Goal: Task Accomplishment & Management: Complete application form

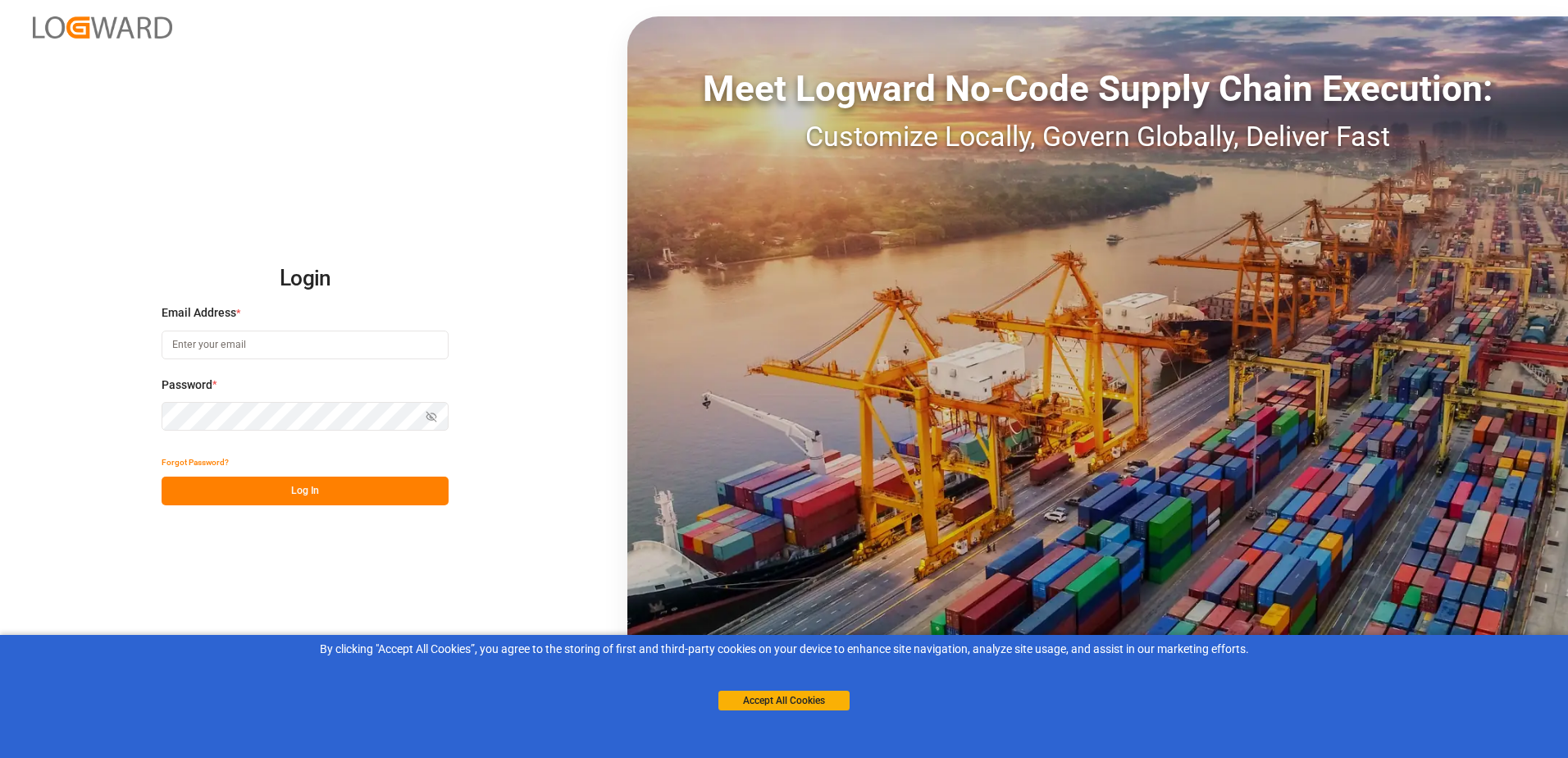
type input "[EMAIL_ADDRESS][DOMAIN_NAME]"
click at [0, 371] on html "Login Email Address * [EMAIL_ADDRESS][DOMAIN_NAME] Password * Show password For…" at bounding box center [784, 379] width 1568 height 758
click at [430, 414] on icon "button" at bounding box center [431, 417] width 11 height 11
click at [333, 494] on button "Log In" at bounding box center [304, 491] width 287 height 29
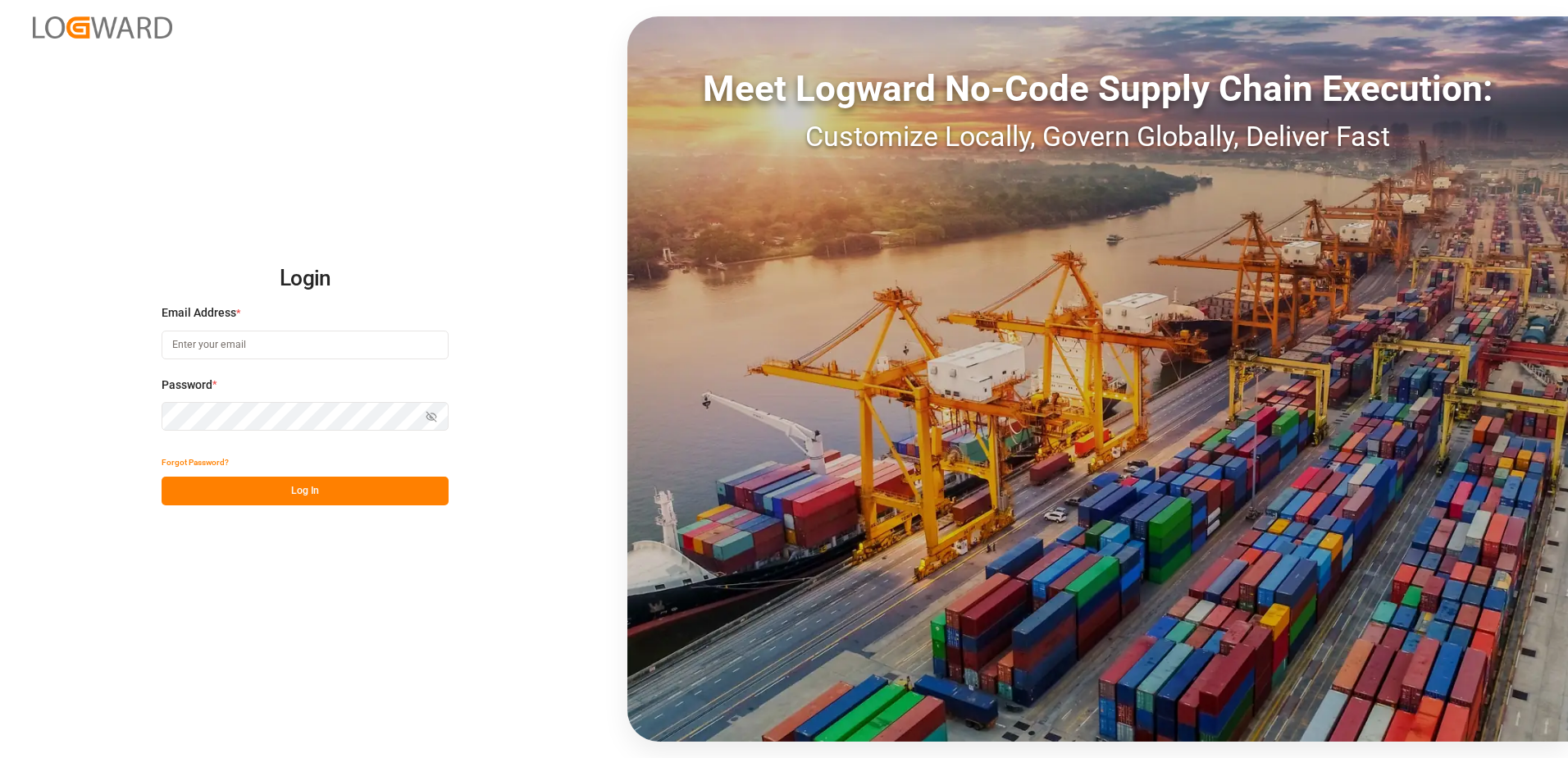
click at [235, 338] on input at bounding box center [304, 345] width 287 height 29
drag, startPoint x: 235, startPoint y: 338, endPoint x: 239, endPoint y: 349, distance: 11.7
click at [235, 338] on input at bounding box center [304, 345] width 287 height 29
type input "[EMAIL_ADDRESS][DOMAIN_NAME]"
click at [434, 417] on icon "button" at bounding box center [431, 417] width 11 height 11
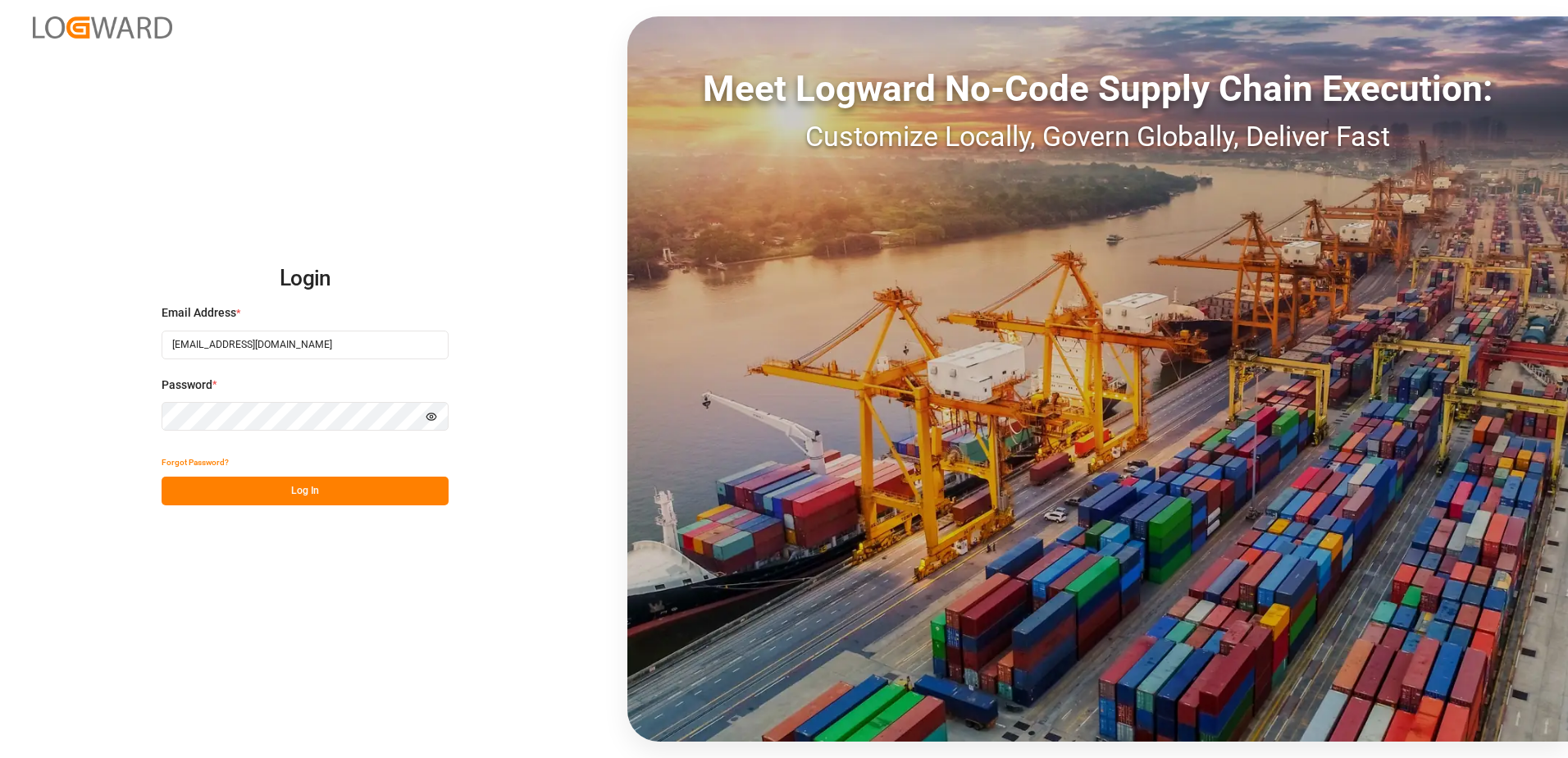
click at [341, 489] on button "Log In" at bounding box center [304, 491] width 287 height 29
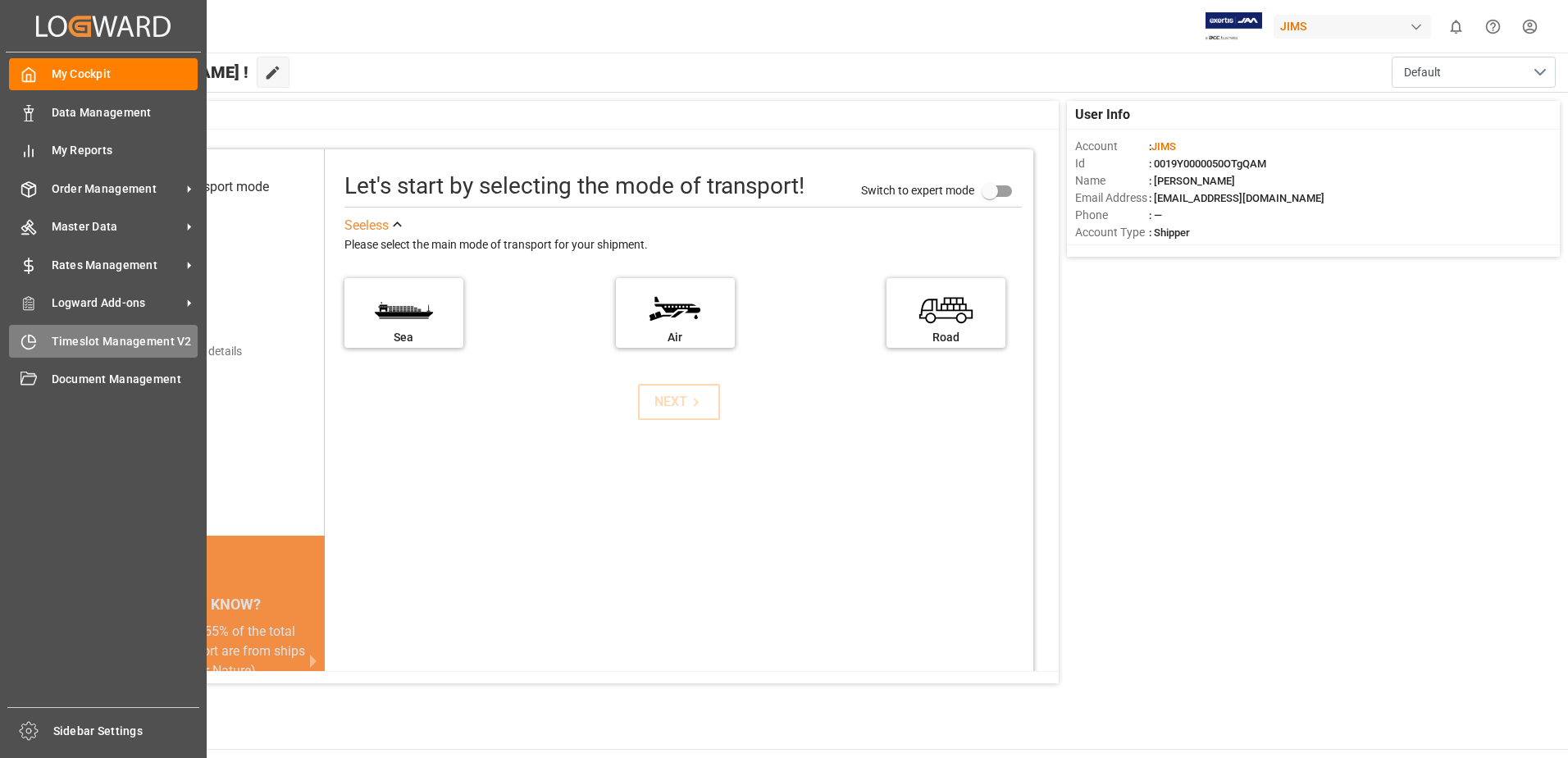
click at [79, 342] on span "Timeslot Management V2" at bounding box center [125, 342] width 147 height 17
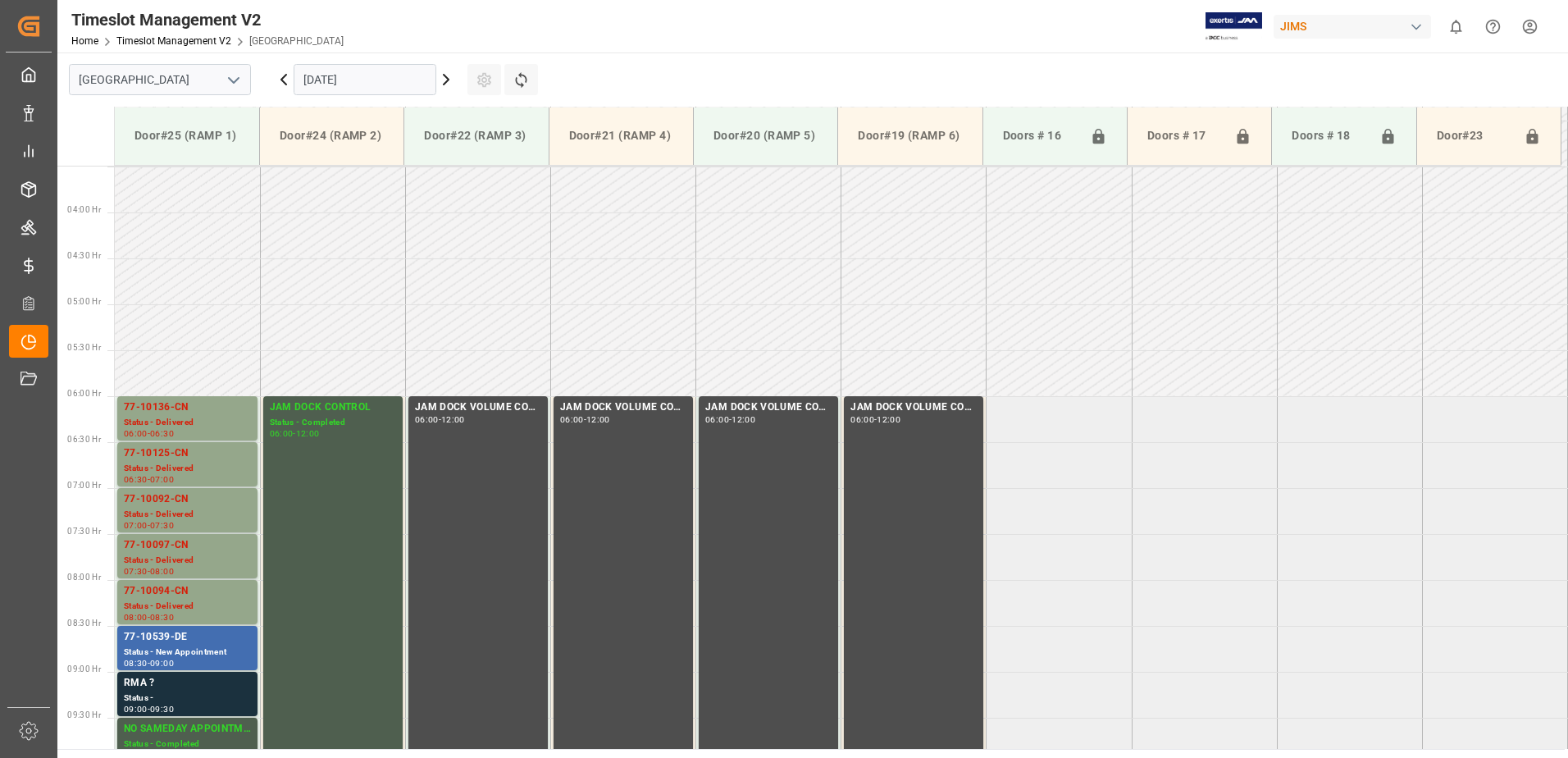
scroll to position [634, 0]
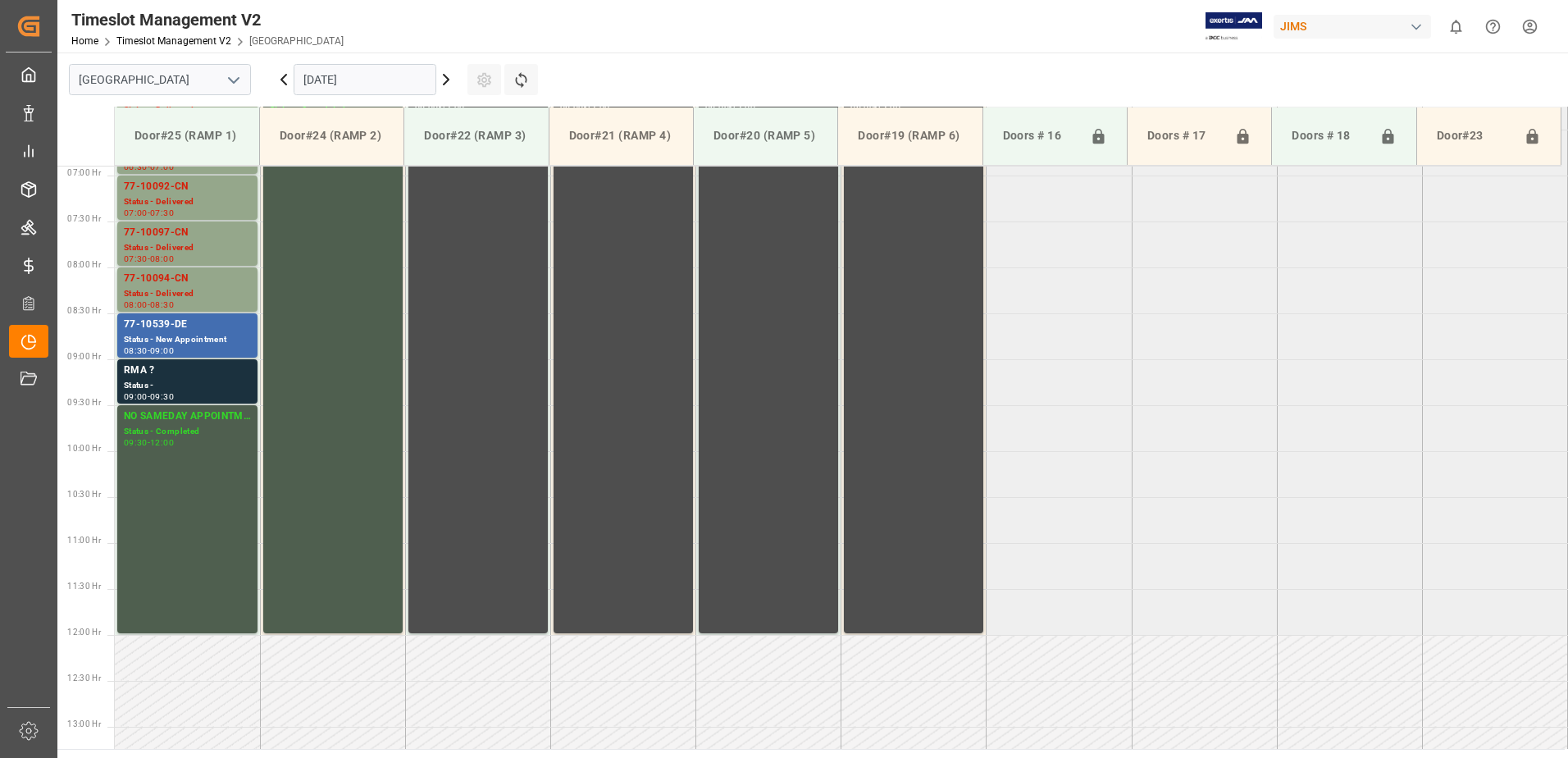
click at [352, 73] on input "[DATE]" at bounding box center [366, 79] width 143 height 32
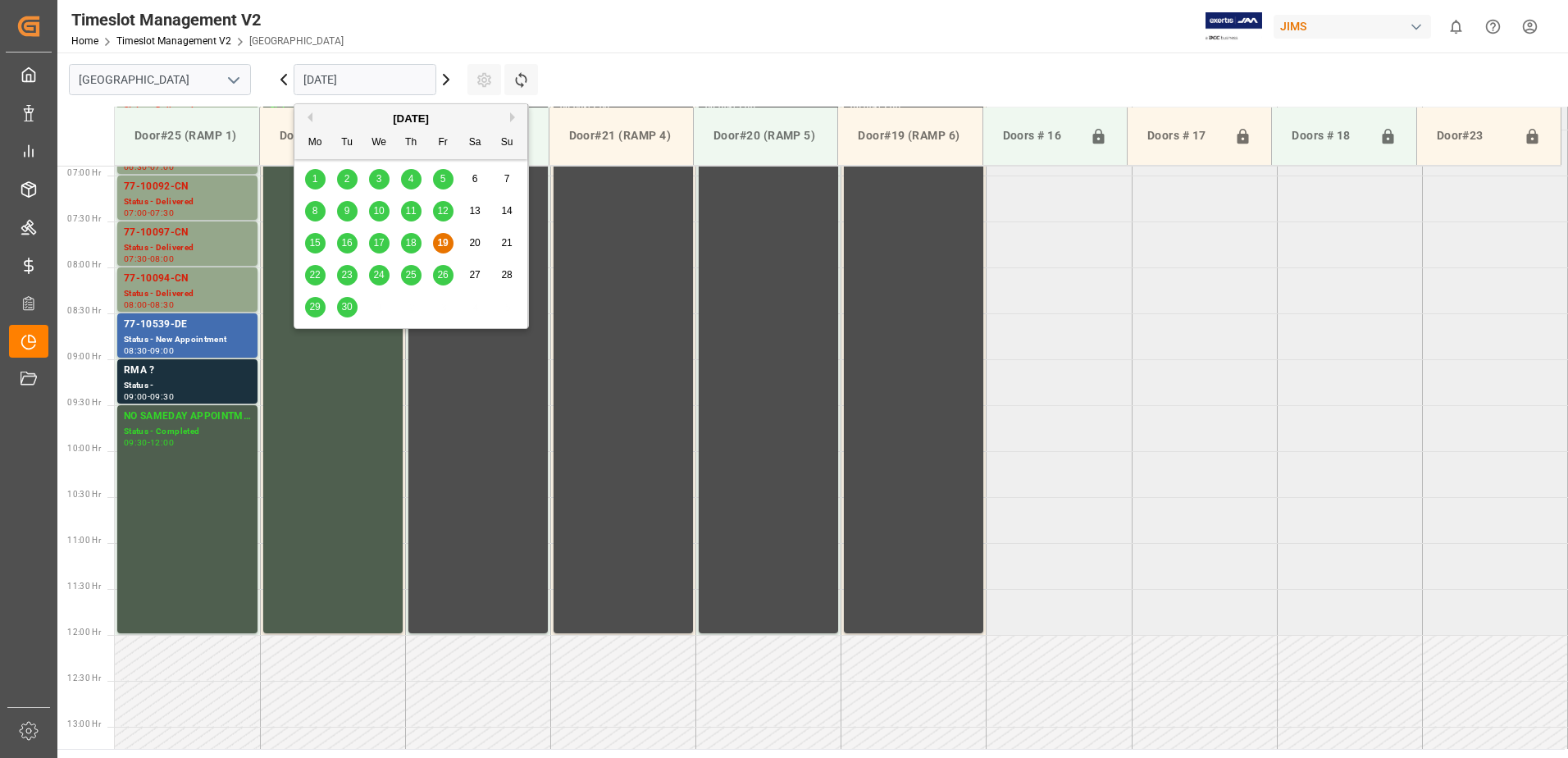
click at [318, 276] on span "22" at bounding box center [314, 275] width 10 height 11
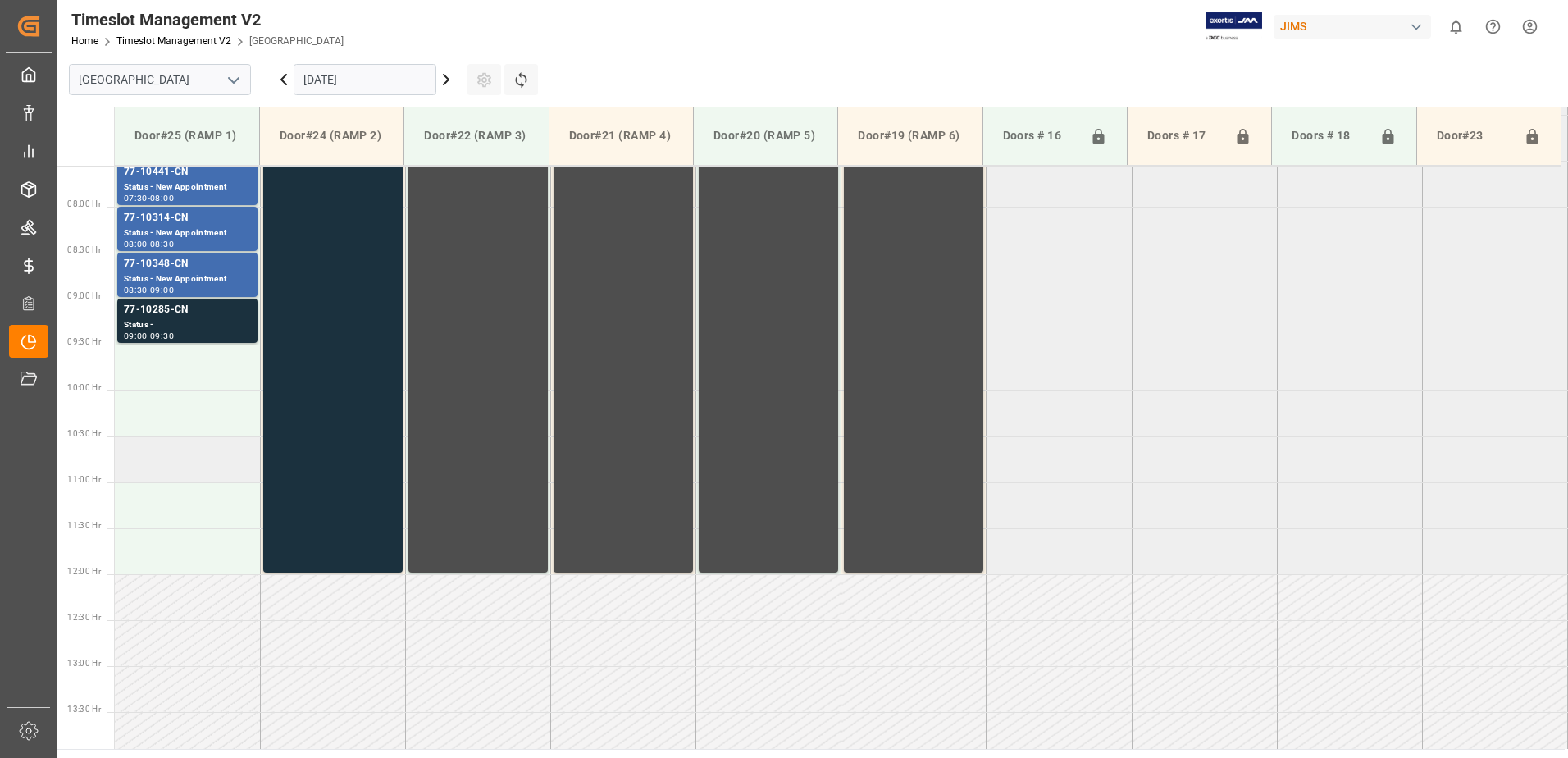
scroll to position [797, 0]
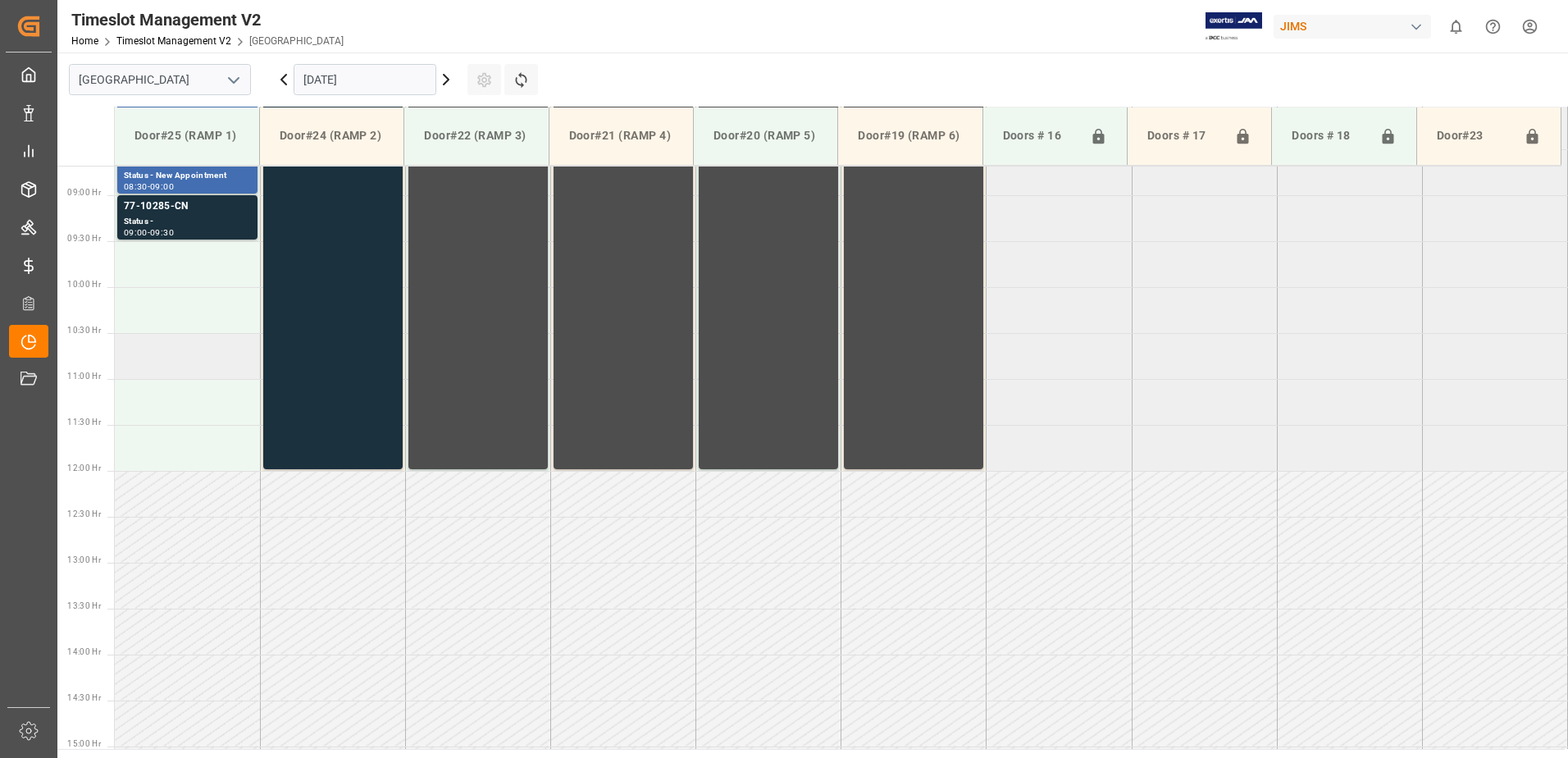
click at [147, 362] on td at bounding box center [187, 356] width 145 height 46
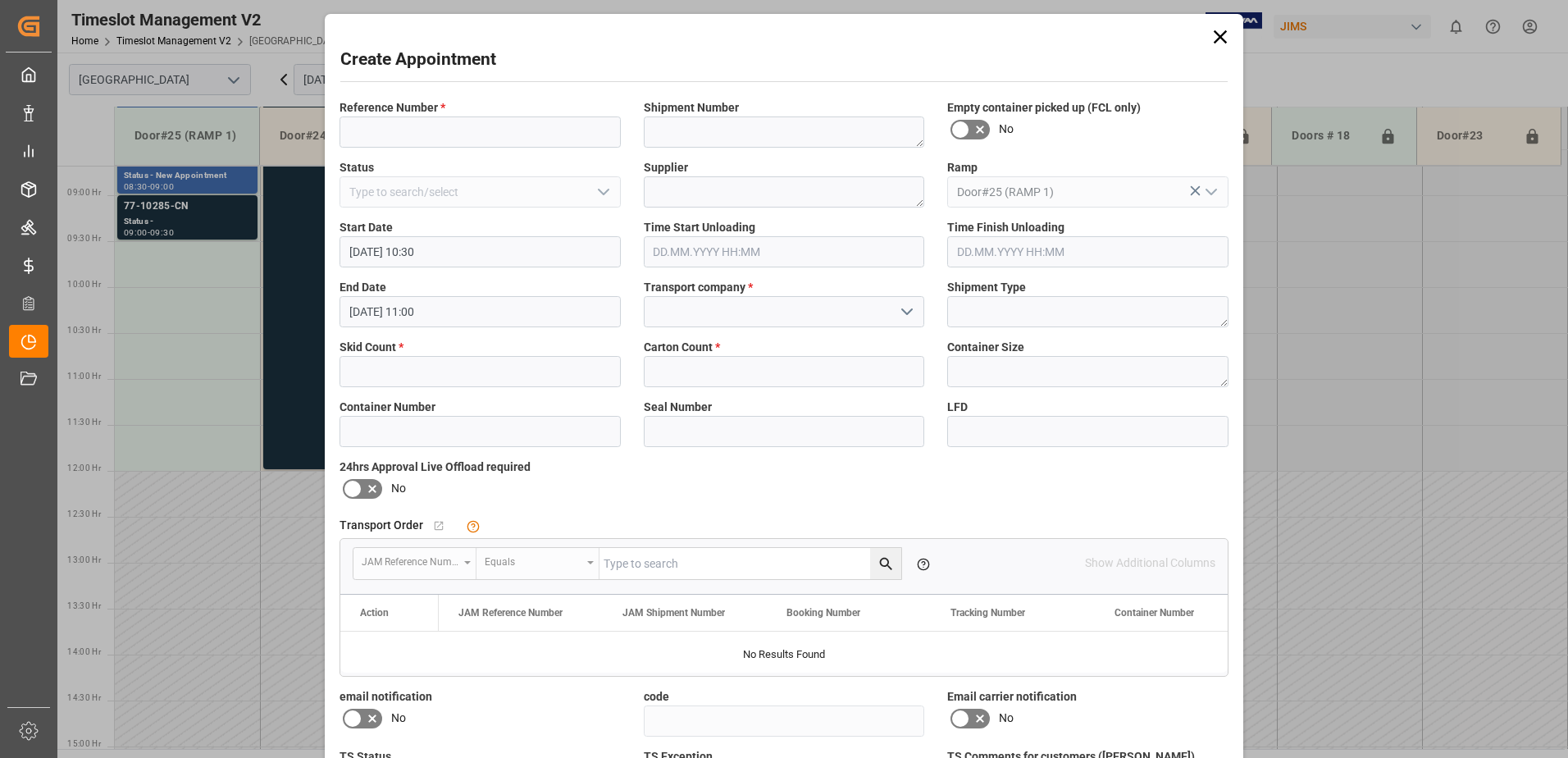
type input "[DATE] 10:30"
type input "[DATE] 11:00"
click at [503, 142] on input at bounding box center [480, 132] width 282 height 32
type input "77-11043-us"
click at [708, 130] on textarea at bounding box center [784, 132] width 282 height 32
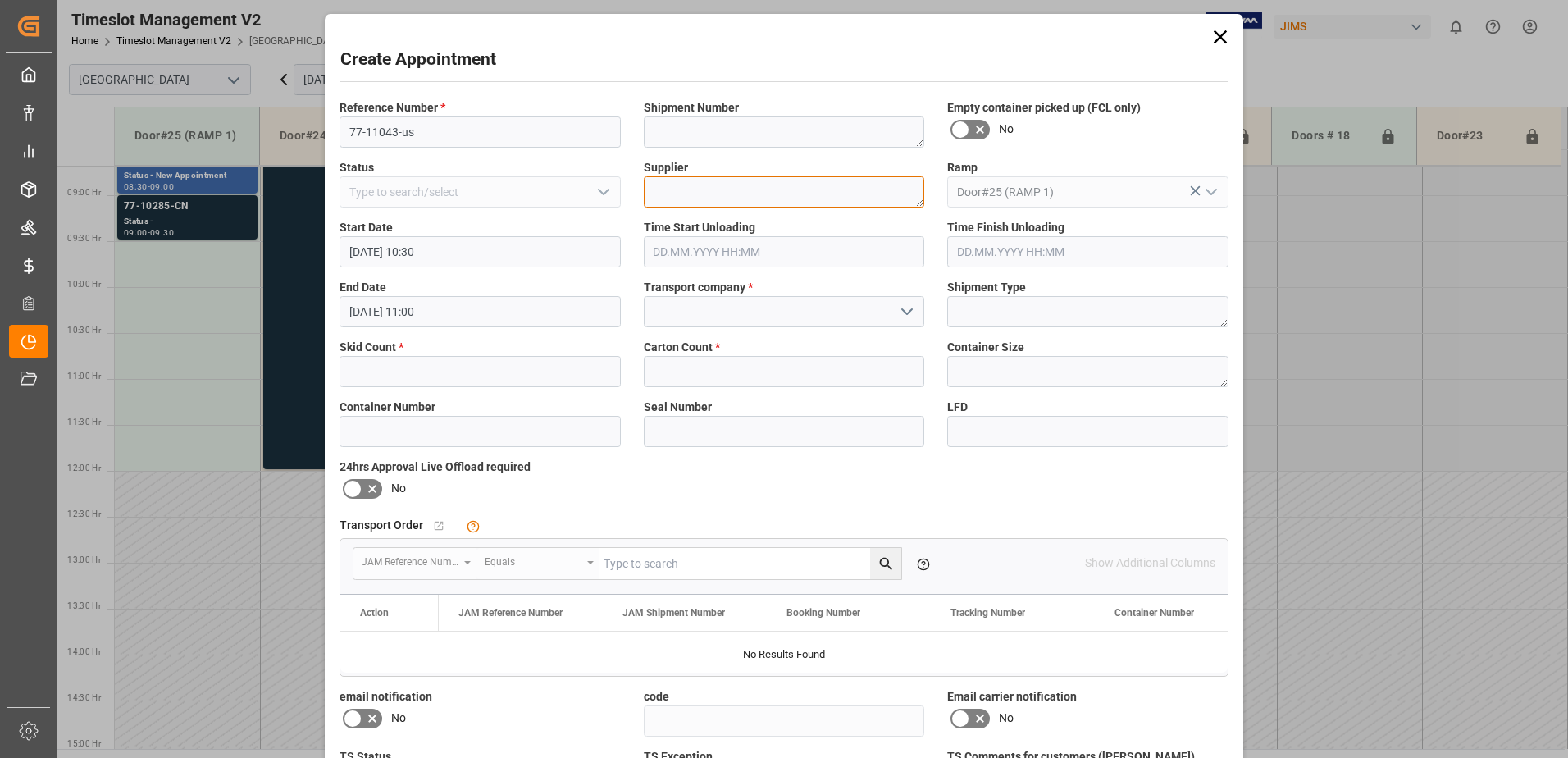
click at [701, 193] on textarea at bounding box center [784, 192] width 282 height 32
paste textarea "[PERSON_NAME] DISTRIBUTION CENTER C/O ARVA"
type textarea "[PERSON_NAME] DISTRIBUTION CENTER C/O ARVA"
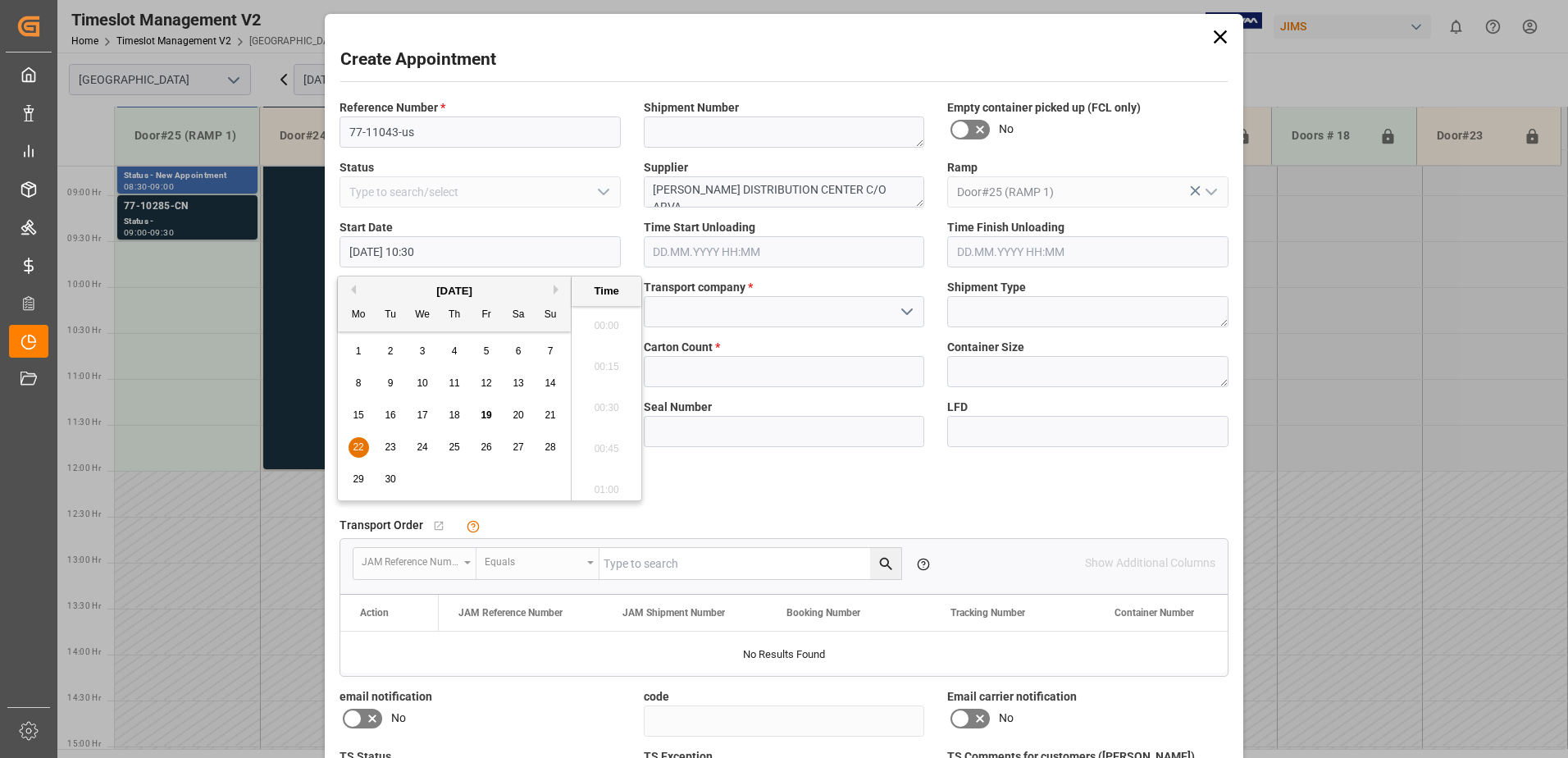
scroll to position [1647, 0]
drag, startPoint x: 524, startPoint y: 242, endPoint x: 588, endPoint y: 238, distance: 64.1
click at [524, 242] on input "[DATE] 10:30" at bounding box center [480, 252] width 282 height 32
drag, startPoint x: 989, startPoint y: 261, endPoint x: 538, endPoint y: 191, distance: 456.4
click at [987, 261] on input "text" at bounding box center [1088, 252] width 282 height 32
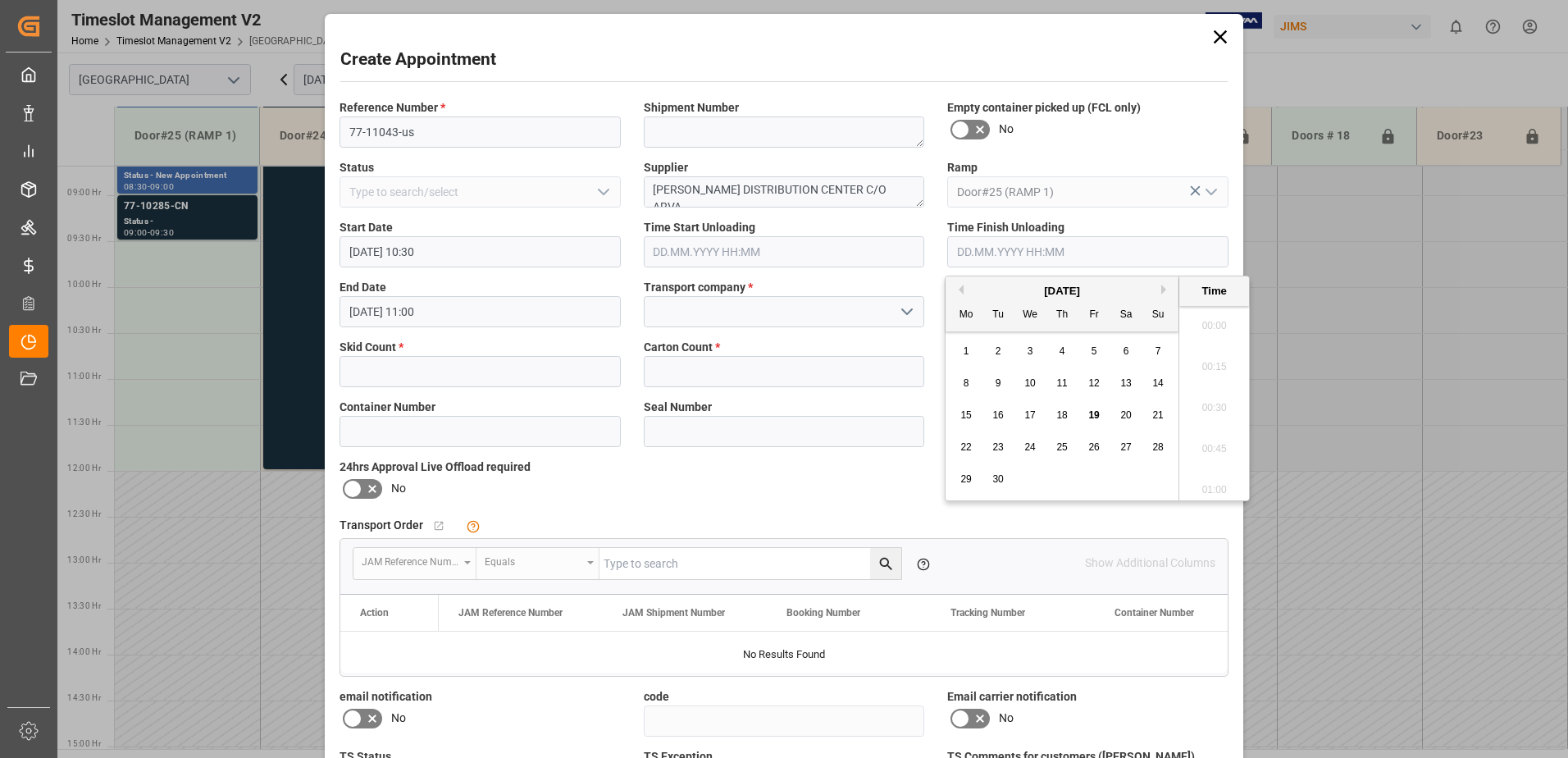
scroll to position [1277, 0]
click at [526, 166] on label "Status" at bounding box center [480, 168] width 282 height 17
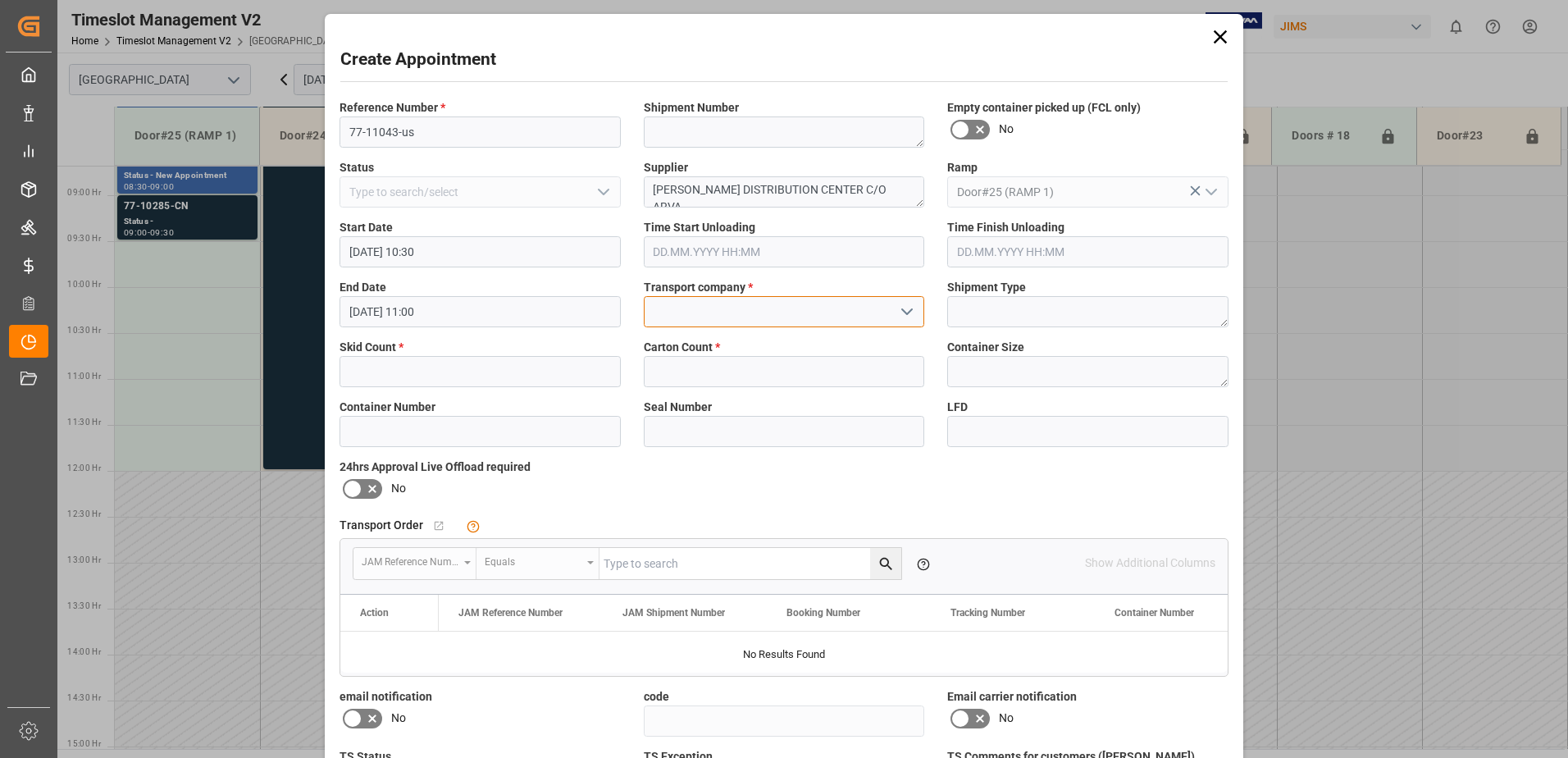
click at [768, 312] on input at bounding box center [784, 311] width 282 height 32
click at [897, 318] on icon "open menu" at bounding box center [907, 311] width 20 height 20
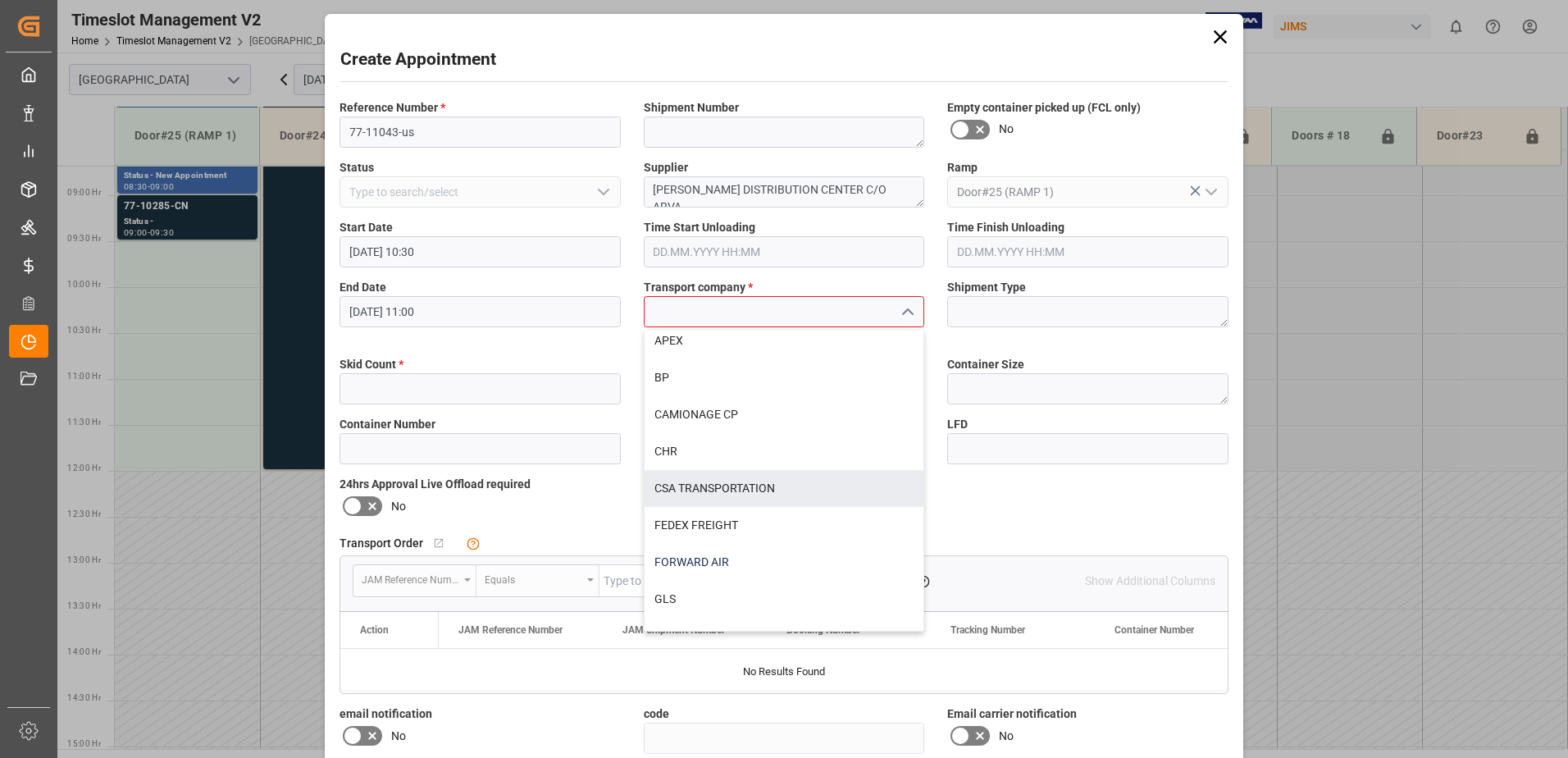
scroll to position [82, 0]
click at [743, 495] on div "FEDEX FREIGHT" at bounding box center [784, 488] width 280 height 37
type input "FEDEX FREIGHT"
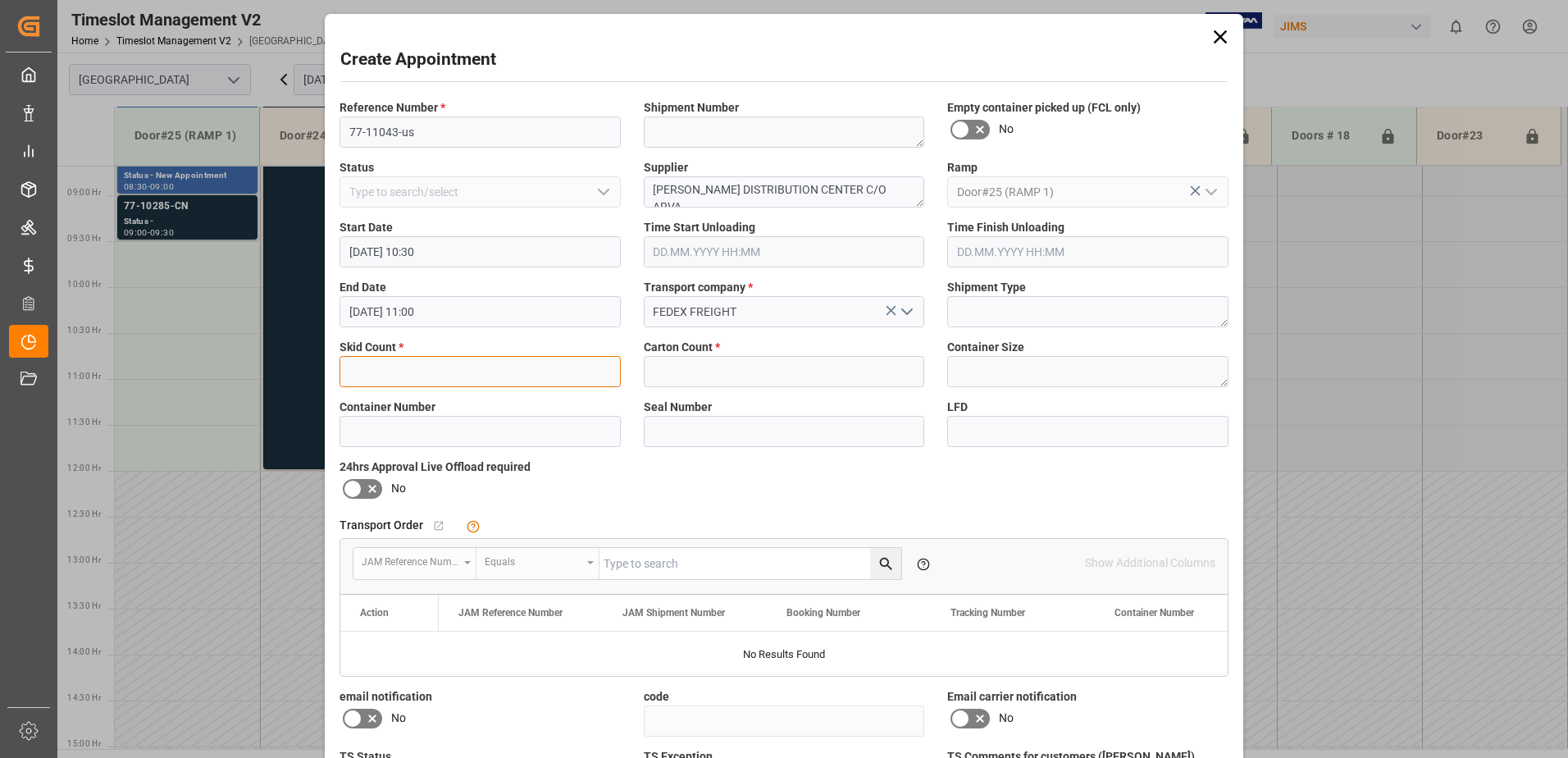
click at [449, 369] on input "text" at bounding box center [480, 371] width 282 height 32
type input "4"
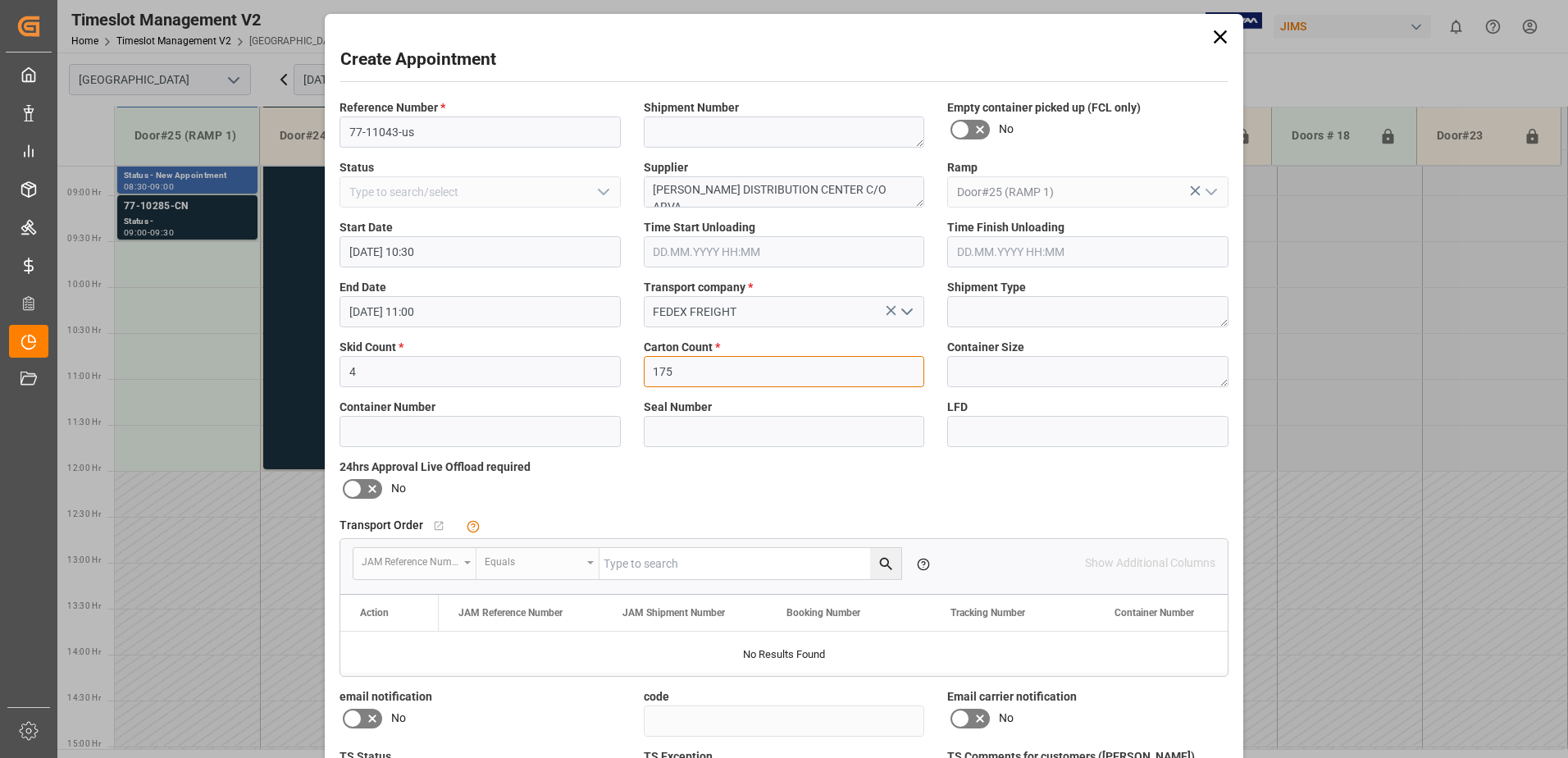
type input "175"
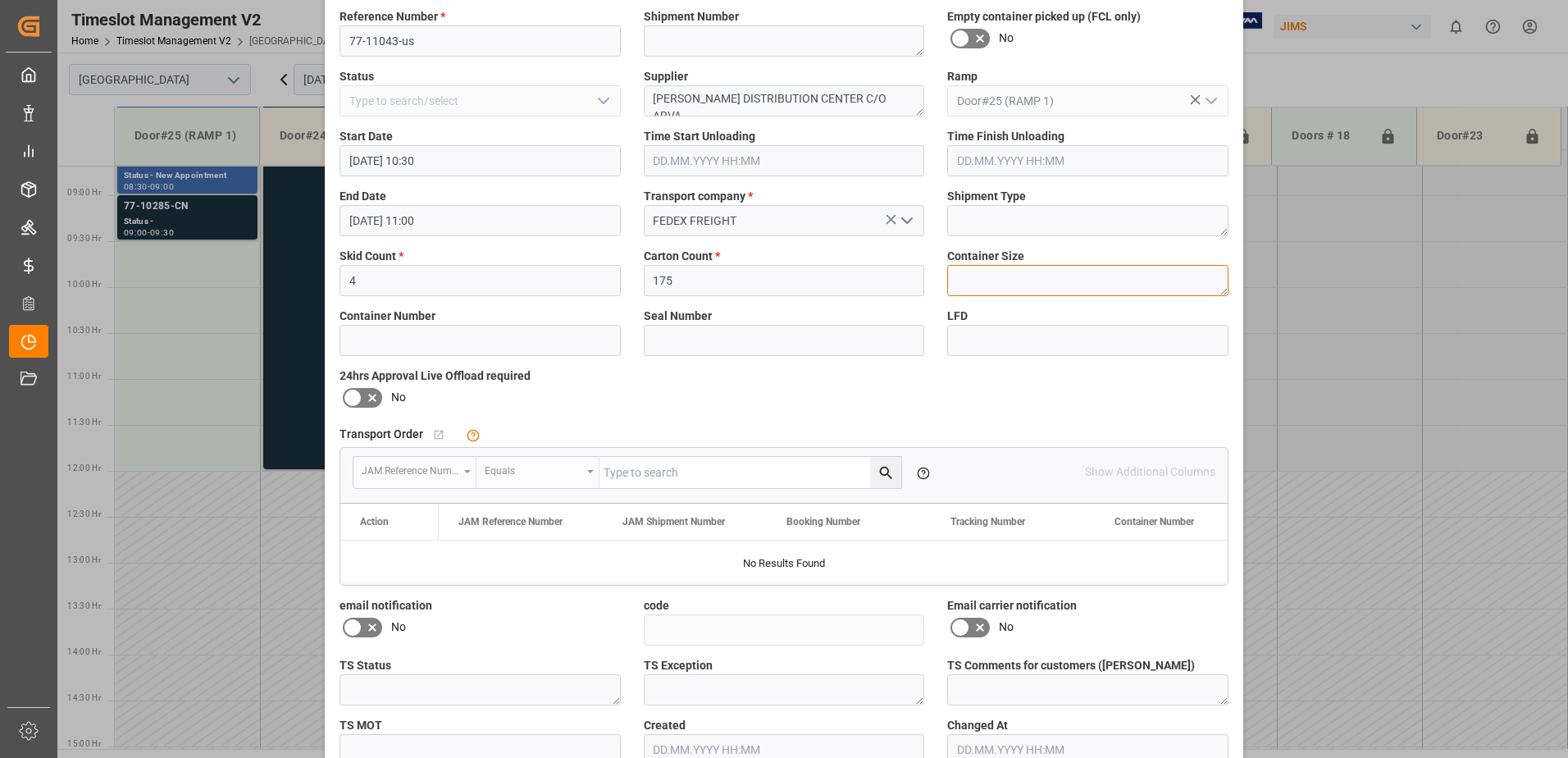
scroll to position [182, 0]
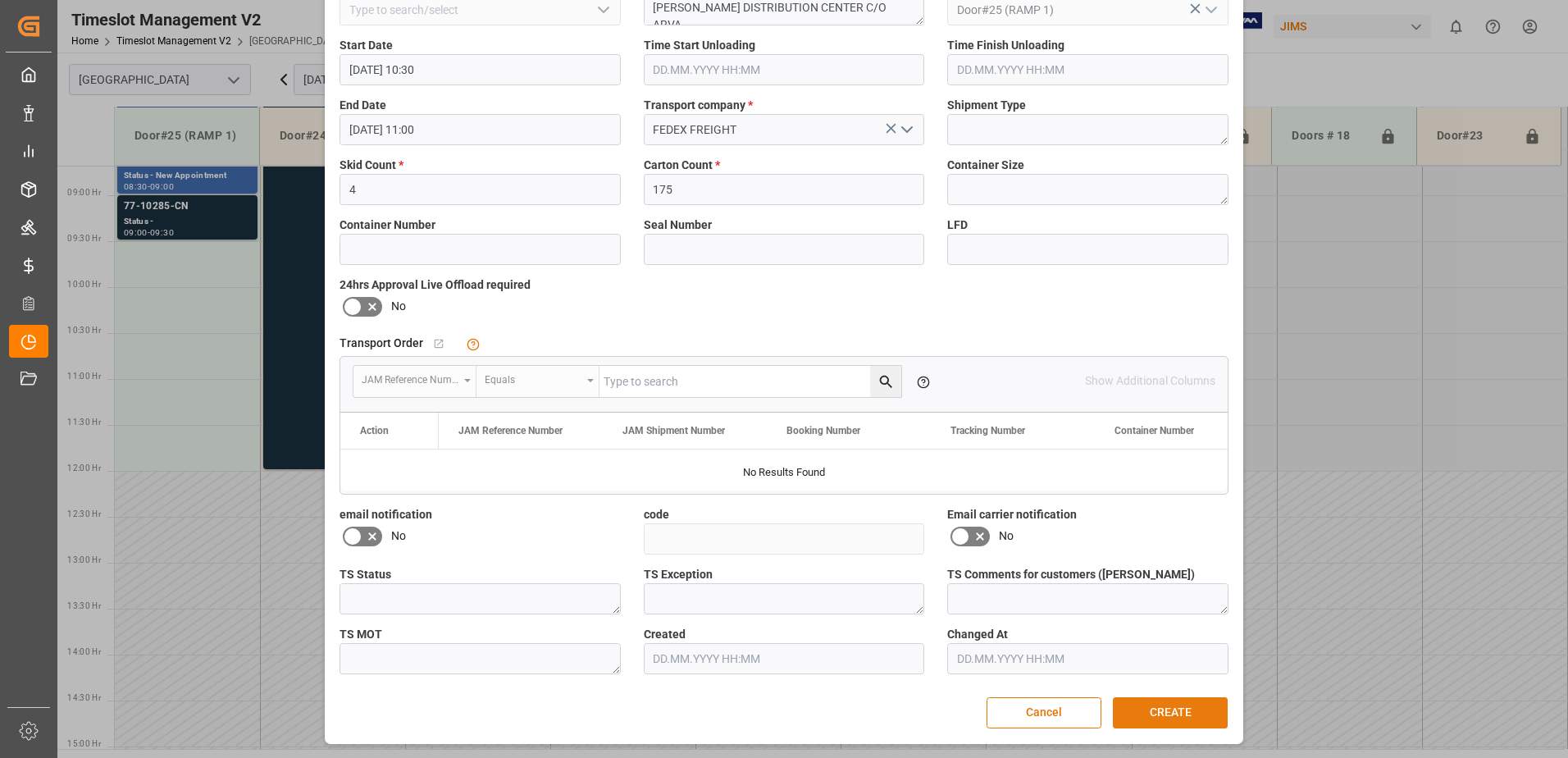
click at [1145, 705] on button "CREATE" at bounding box center [1170, 713] width 115 height 32
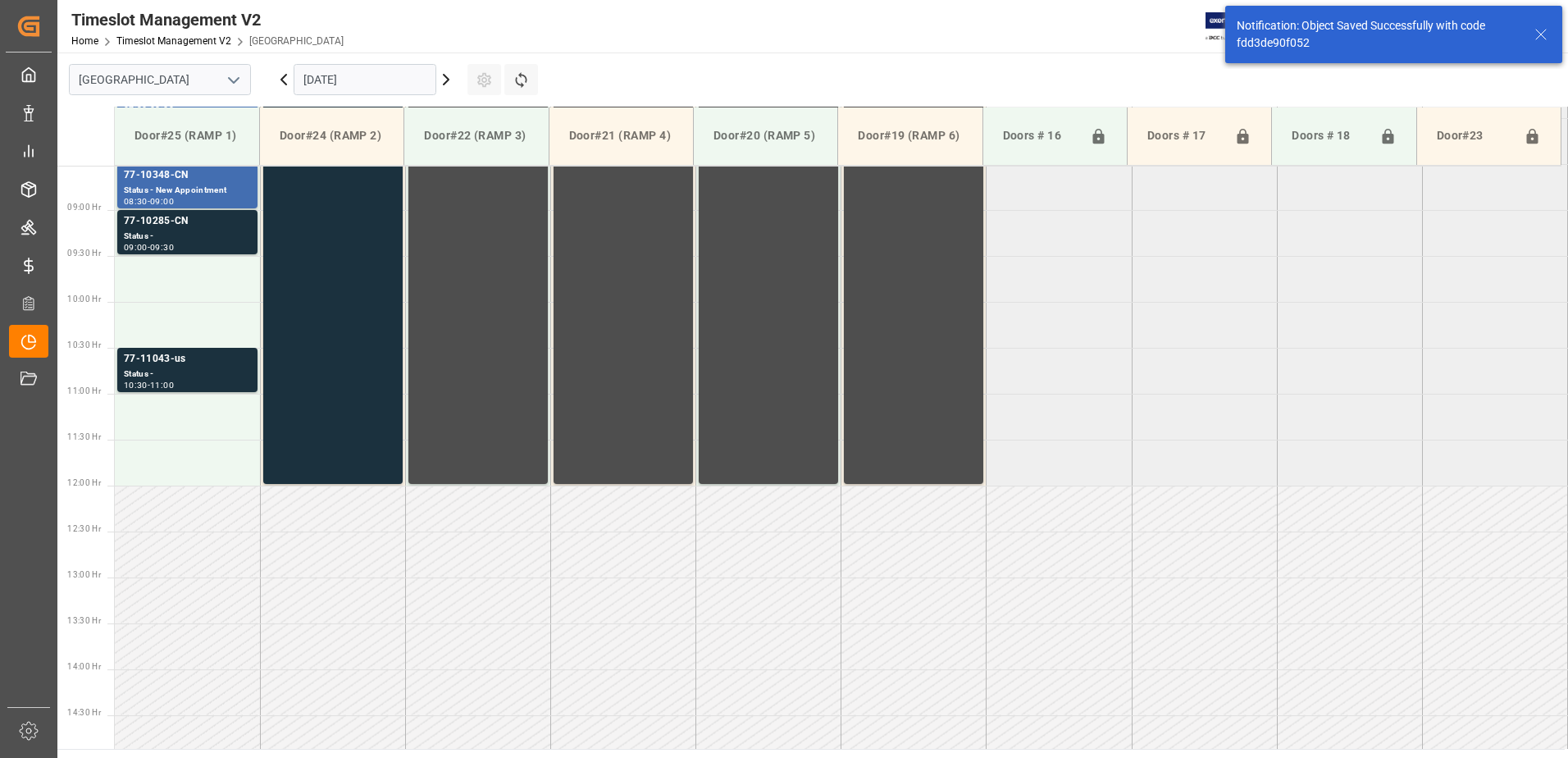
scroll to position [817, 0]
